Goal: Task Accomplishment & Management: Manage account settings

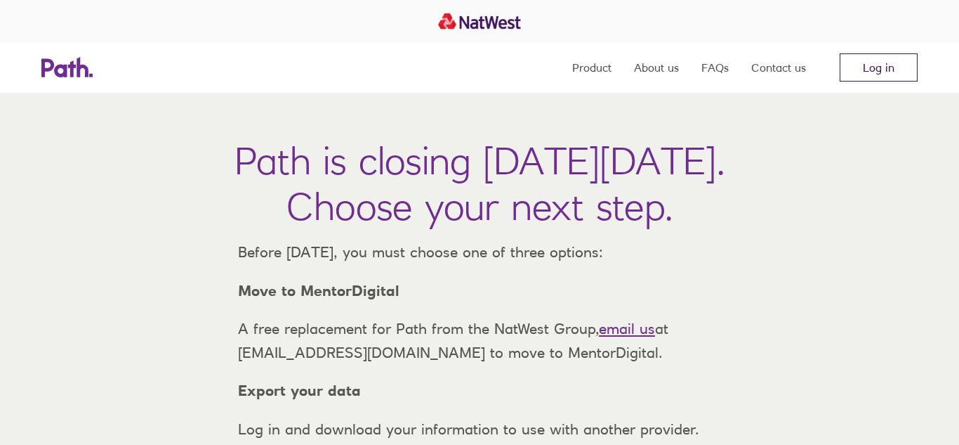
click at [865, 74] on link "Log in" at bounding box center [879, 67] width 78 height 28
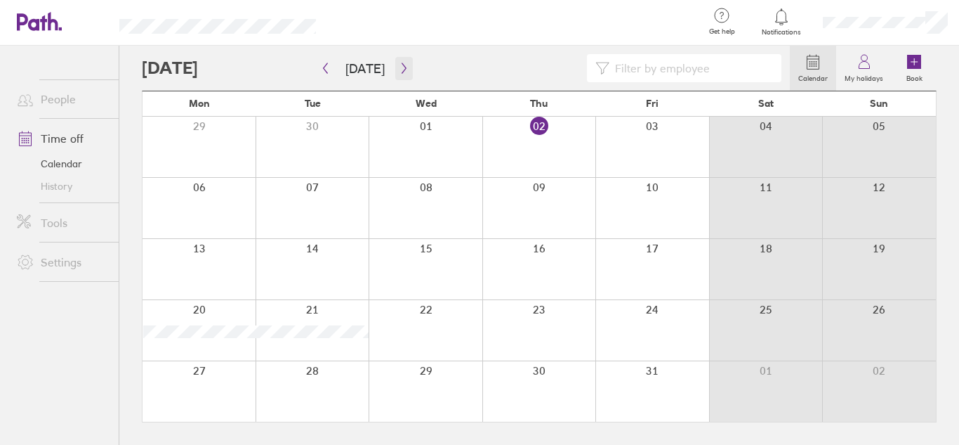
click at [399, 65] on icon "button" at bounding box center [404, 68] width 11 height 11
click at [419, 338] on div at bounding box center [426, 330] width 114 height 60
click at [913, 66] on icon at bounding box center [914, 62] width 14 height 14
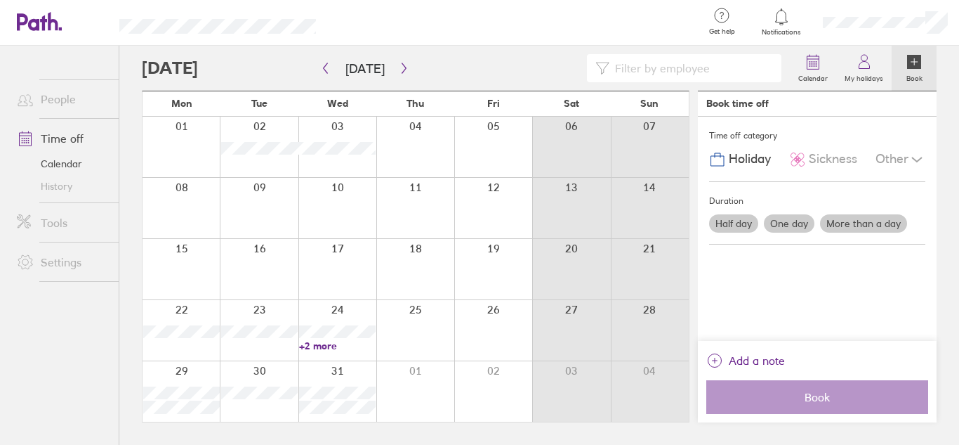
click at [775, 222] on label "One day" at bounding box center [789, 223] width 51 height 18
click at [0, 0] on input "One day" at bounding box center [0, 0] width 0 height 0
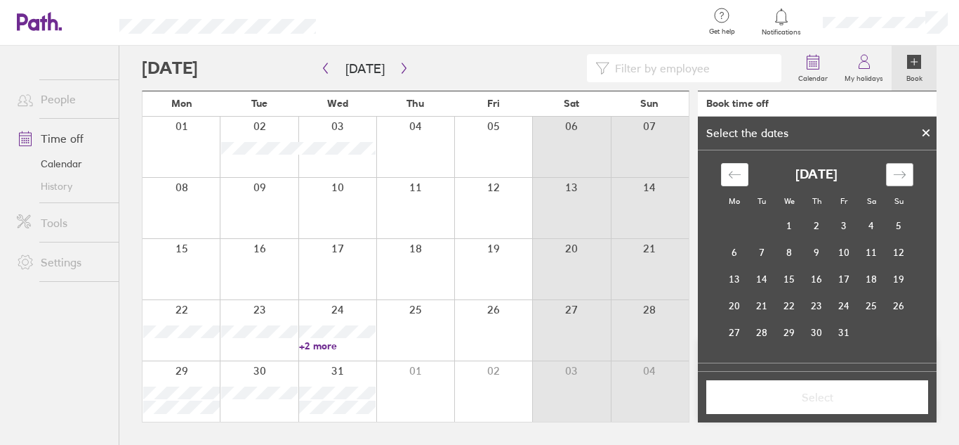
click at [903, 171] on icon "Move forward to switch to the next month." at bounding box center [899, 174] width 13 height 13
click at [794, 307] on td "24" at bounding box center [789, 305] width 27 height 27
click at [796, 329] on td "31" at bounding box center [789, 332] width 27 height 27
click at [789, 310] on td "24" at bounding box center [789, 305] width 27 height 27
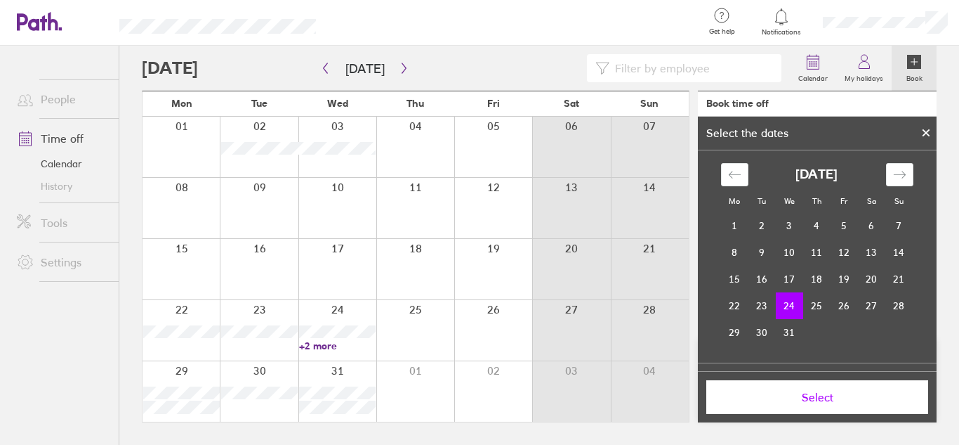
click at [842, 391] on span "Select" at bounding box center [817, 397] width 202 height 13
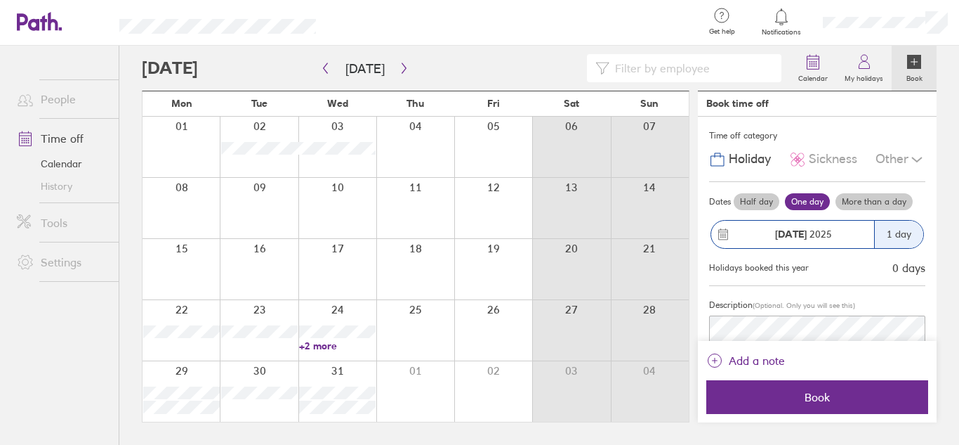
click at [802, 193] on label "One day" at bounding box center [807, 201] width 45 height 17
click at [0, 0] on input "One day" at bounding box center [0, 0] width 0 height 0
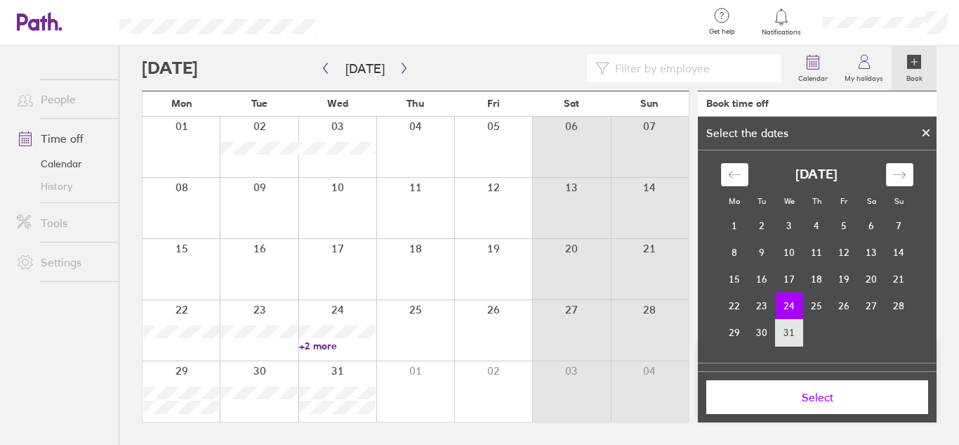
click at [791, 334] on td "31" at bounding box center [789, 332] width 27 height 27
click at [821, 404] on button "Select" at bounding box center [818, 397] width 222 height 34
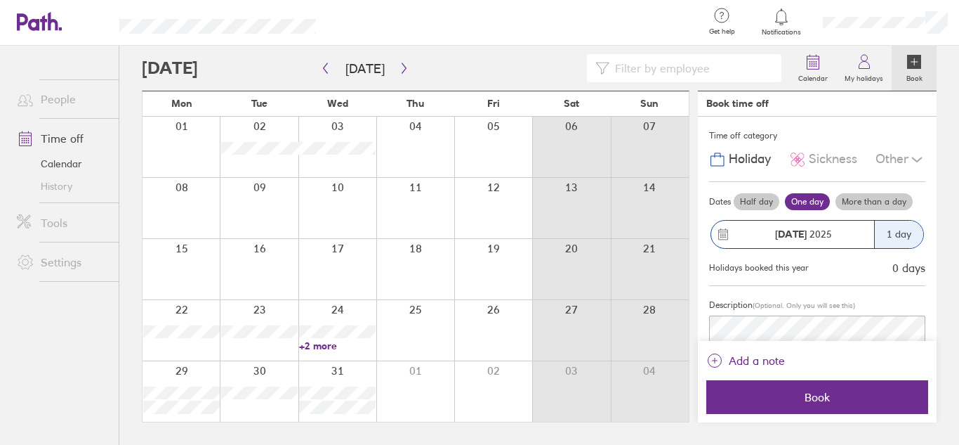
click at [886, 201] on label "More than a day" at bounding box center [874, 201] width 77 height 17
click at [0, 0] on input "More than a day" at bounding box center [0, 0] width 0 height 0
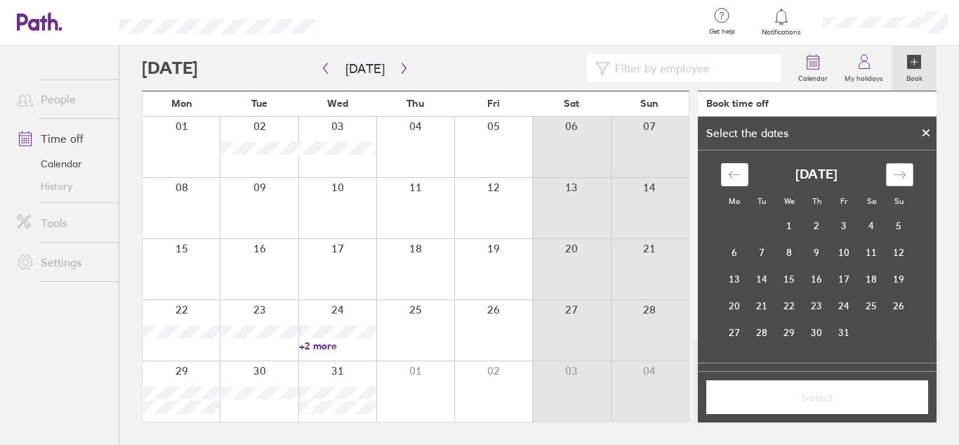
click at [904, 175] on icon "Move forward to switch to the next month." at bounding box center [899, 174] width 12 height 7
click at [788, 301] on td "24" at bounding box center [789, 305] width 27 height 27
click at [788, 323] on td "31" at bounding box center [789, 332] width 27 height 27
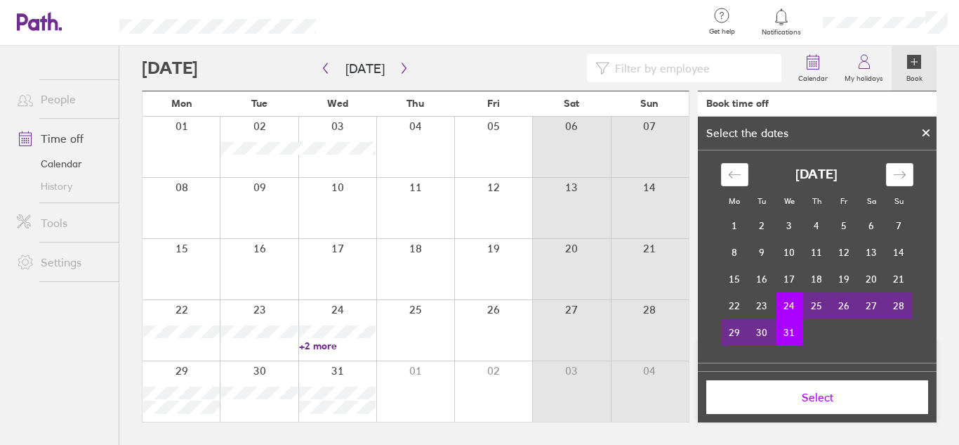
click at [788, 323] on td "31" at bounding box center [789, 332] width 27 height 27
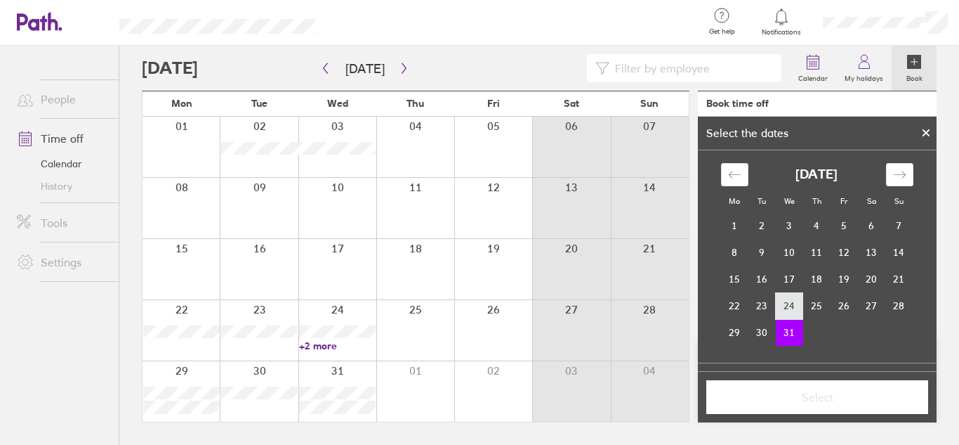
click at [787, 311] on td "24" at bounding box center [789, 305] width 27 height 27
click at [924, 131] on icon at bounding box center [927, 133] width 6 height 6
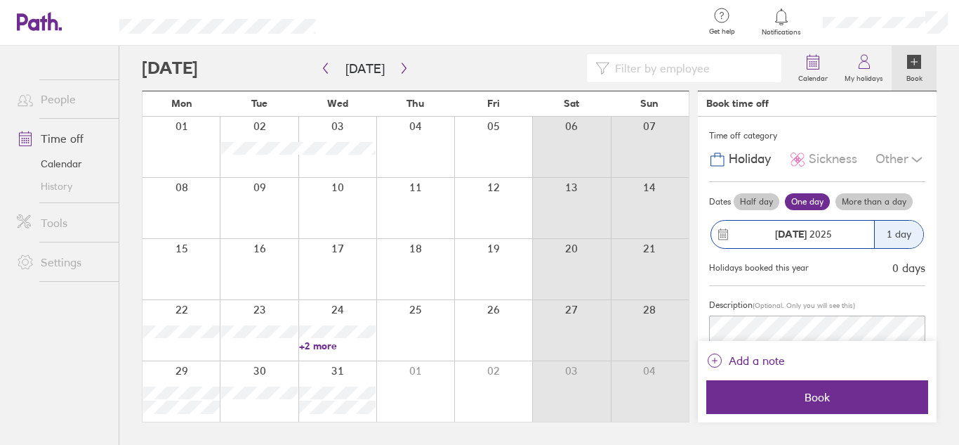
click at [822, 197] on label "One day" at bounding box center [807, 201] width 45 height 17
click at [0, 0] on input "One day" at bounding box center [0, 0] width 0 height 0
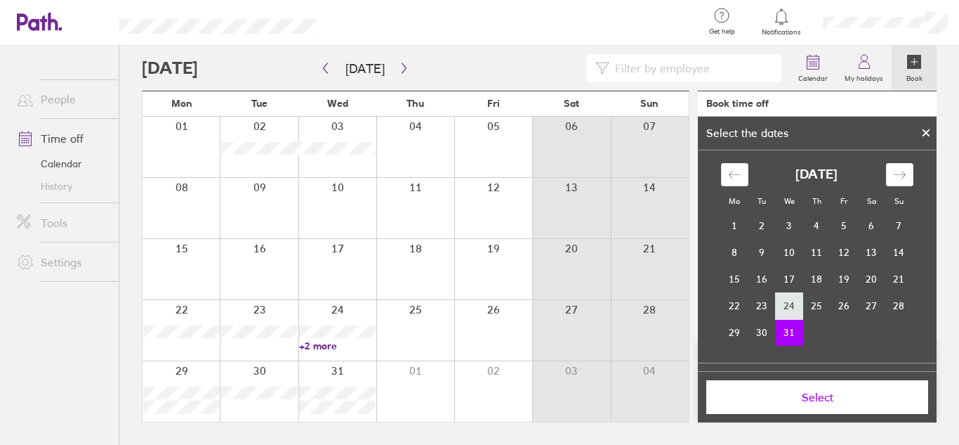
click at [791, 296] on td "24" at bounding box center [789, 305] width 27 height 27
click at [826, 393] on span "Select" at bounding box center [817, 397] width 202 height 13
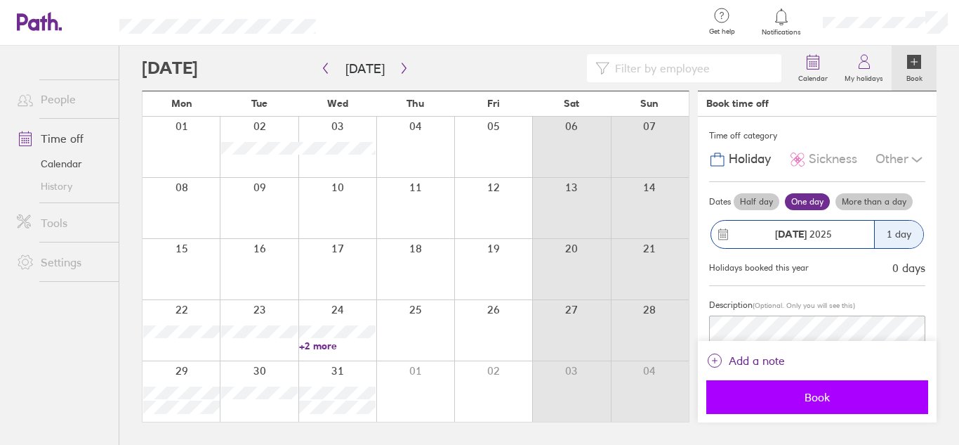
click at [846, 389] on button "Book" at bounding box center [818, 397] width 222 height 34
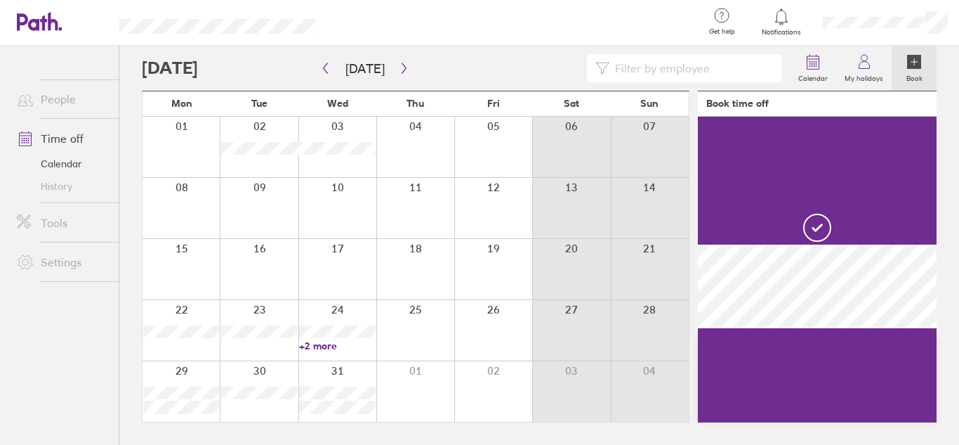
click at [910, 67] on icon at bounding box center [914, 62] width 14 height 14
click at [921, 63] on icon at bounding box center [914, 62] width 14 height 14
click at [856, 74] on label "My holidays" at bounding box center [864, 76] width 55 height 13
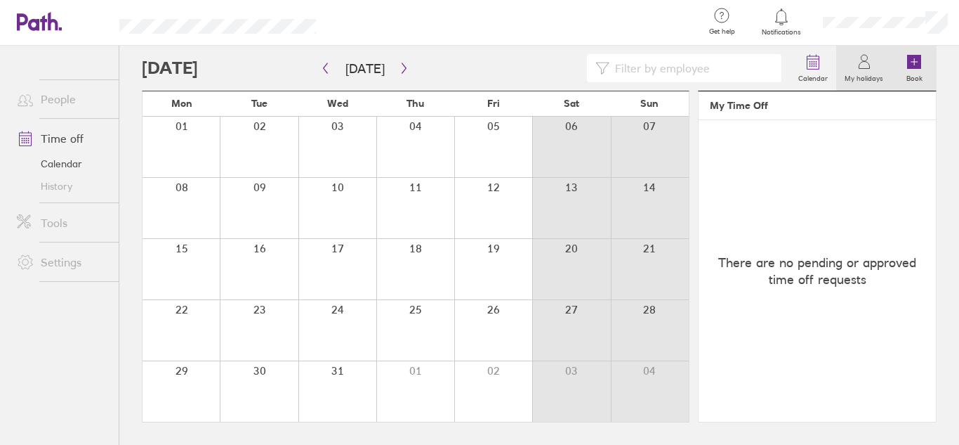
click at [905, 63] on link "Book" at bounding box center [914, 68] width 45 height 45
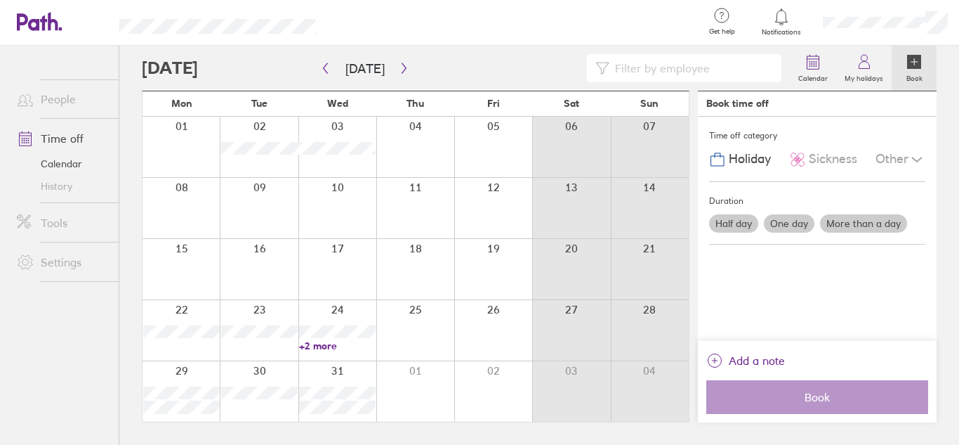
click at [793, 218] on label "One day" at bounding box center [789, 223] width 51 height 18
click at [0, 0] on input "One day" at bounding box center [0, 0] width 0 height 0
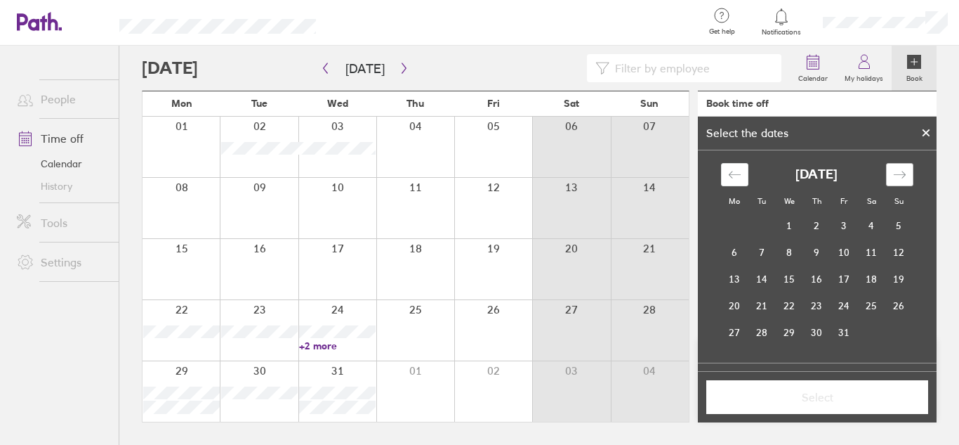
click at [908, 169] on div "Move forward to switch to the next month." at bounding box center [899, 174] width 27 height 23
click at [791, 331] on td "31" at bounding box center [789, 332] width 27 height 27
click at [830, 394] on span "Select" at bounding box center [817, 397] width 202 height 13
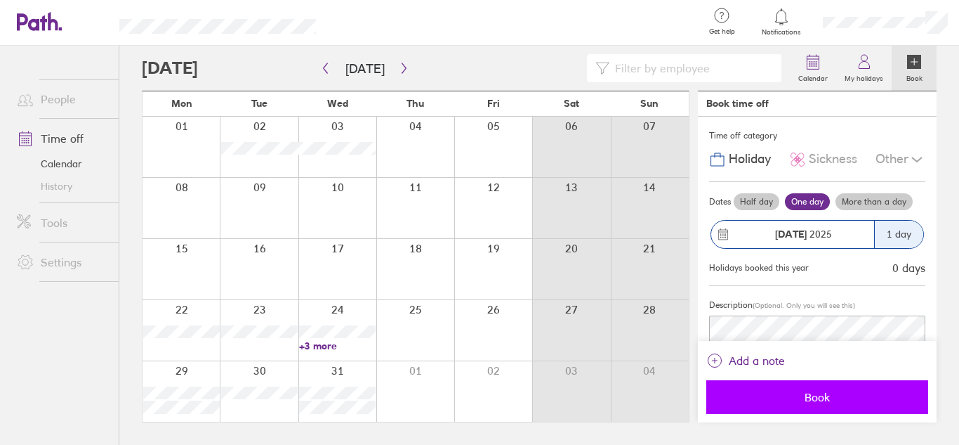
click at [860, 395] on span "Book" at bounding box center [817, 397] width 202 height 13
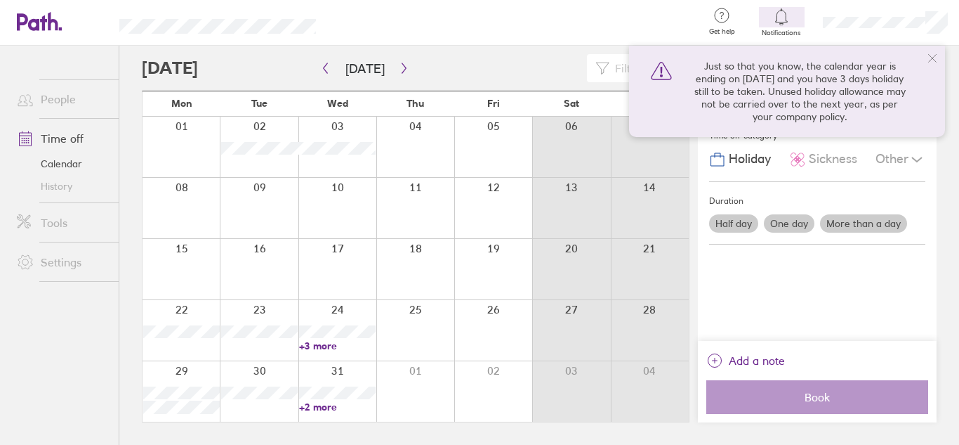
click at [326, 348] on link "+3 more" at bounding box center [337, 345] width 77 height 13
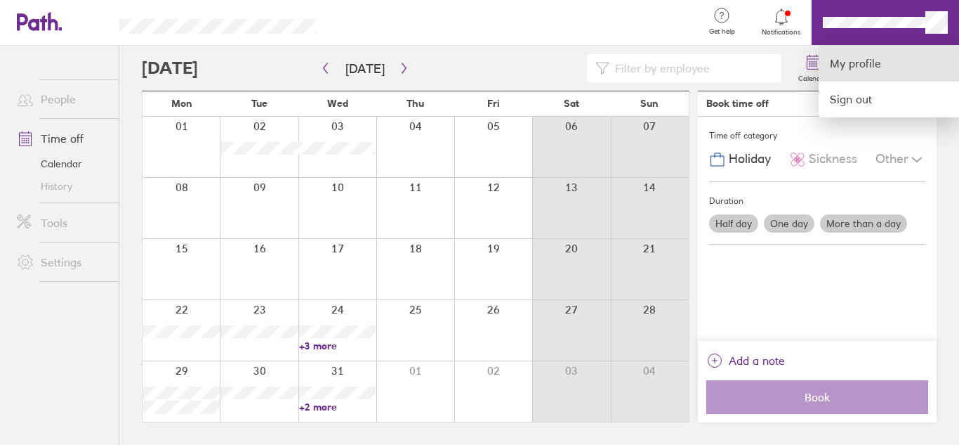
click at [922, 70] on link "My profile" at bounding box center [889, 64] width 140 height 36
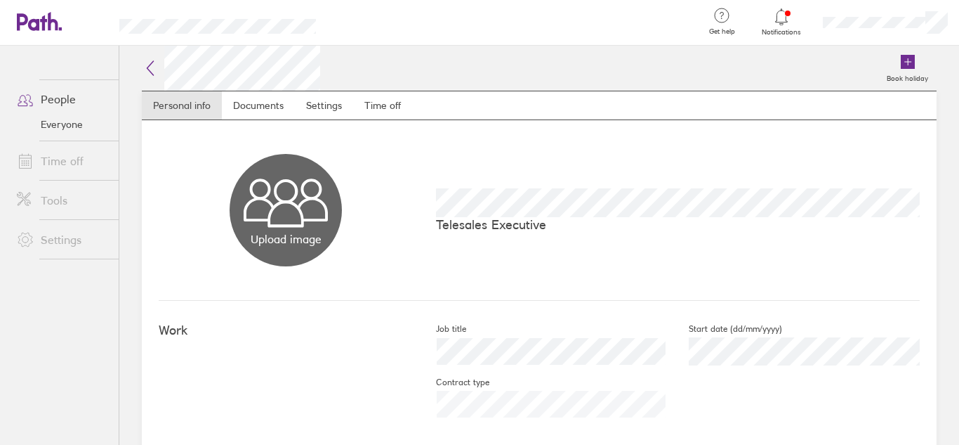
click at [708, 237] on div "Upload image Choose files Telesales Executive" at bounding box center [540, 210] width 762 height 181
click at [268, 104] on link "Documents" at bounding box center [258, 105] width 73 height 28
